Goal: Task Accomplishment & Management: Complete application form

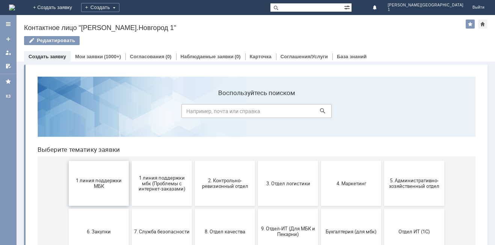
click at [107, 186] on span "1 линия поддержки МБК" at bounding box center [99, 183] width 56 height 11
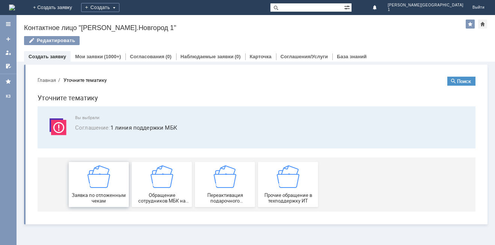
click at [107, 185] on img at bounding box center [99, 176] width 23 height 23
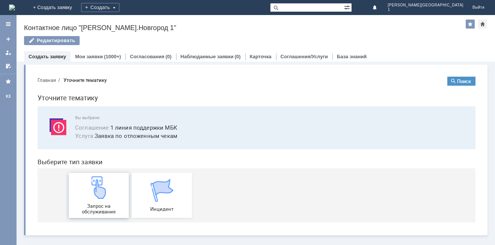
click at [107, 187] on img at bounding box center [99, 187] width 23 height 23
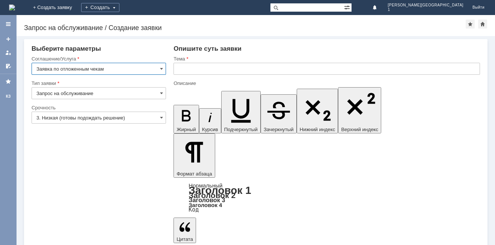
click at [71, 121] on input "3. Низкая (готовы подождать решение)" at bounding box center [99, 118] width 134 height 12
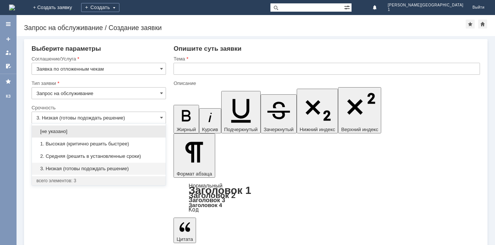
drag, startPoint x: 61, startPoint y: 158, endPoint x: 115, endPoint y: 116, distance: 68.2
click at [62, 157] on span "2. Средняя (решить в установленные сроки)" at bounding box center [98, 156] width 125 height 6
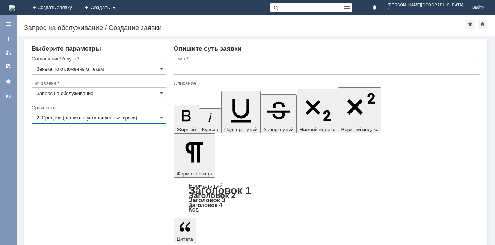
type input "2. Средняя (решить в установленные сроки)"
click at [196, 66] on input "text" at bounding box center [327, 69] width 307 height 12
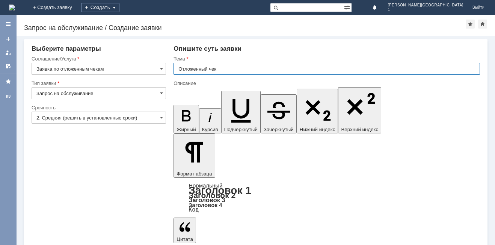
type input "Отложенный чек"
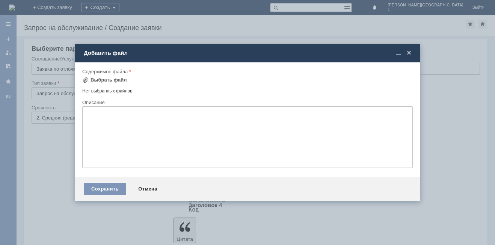
click at [126, 77] on td "Выбрать файл" at bounding box center [107, 81] width 50 height 10
click at [122, 79] on div "Выбрать файл" at bounding box center [109, 80] width 36 height 6
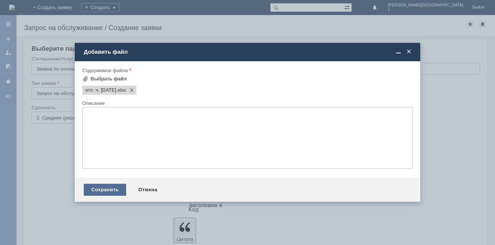
click at [106, 192] on div "Сохранить" at bounding box center [105, 190] width 42 height 12
